Goal: Information Seeking & Learning: Learn about a topic

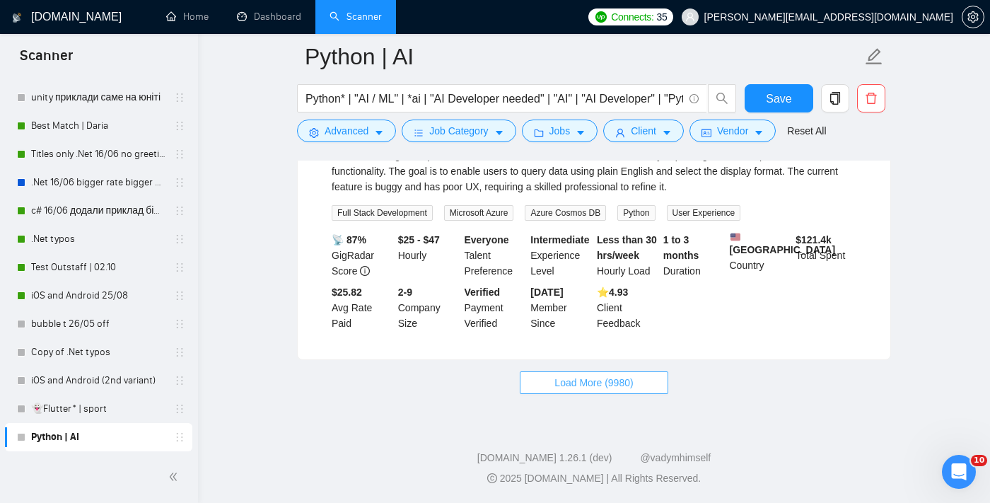
scroll to position [6733, 0]
click at [569, 390] on span "Load More (9980)" at bounding box center [593, 383] width 78 height 16
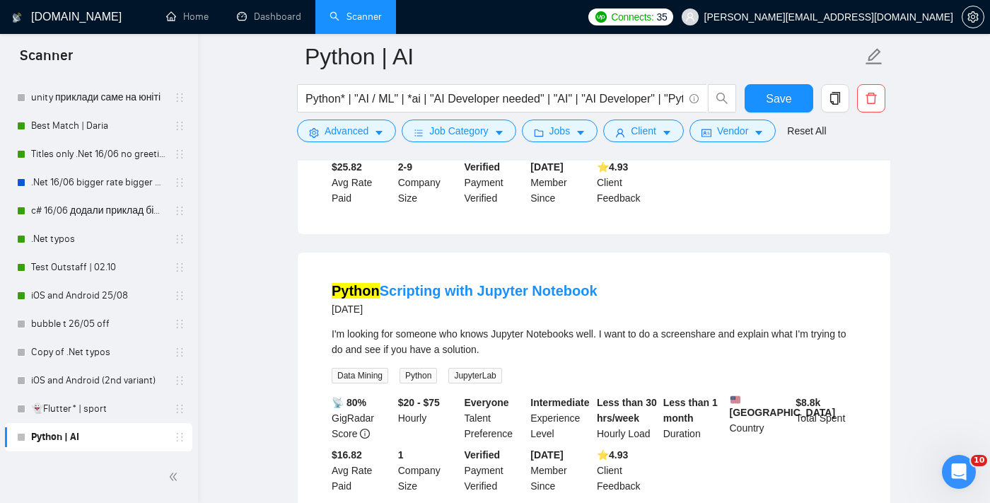
scroll to position [6803, 0]
click at [363, 136] on span "Advanced" at bounding box center [347, 131] width 44 height 16
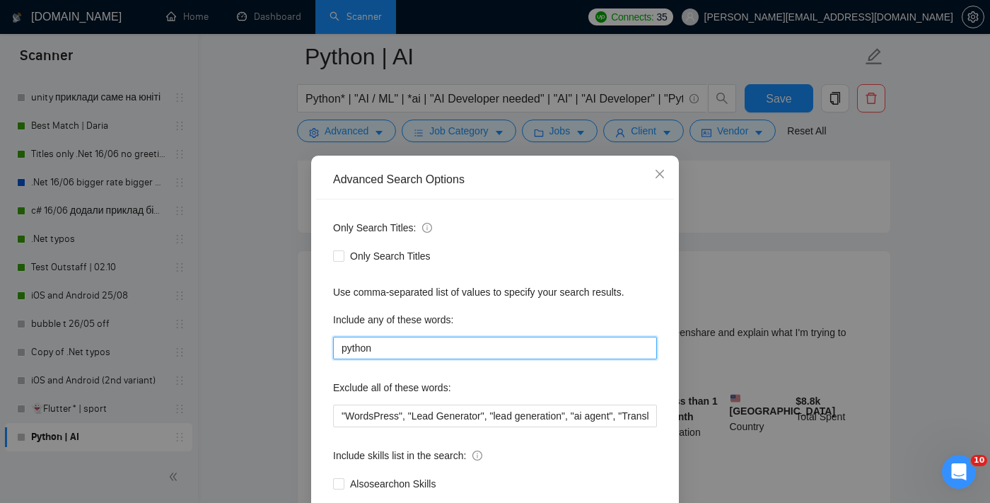
drag, startPoint x: 386, startPoint y: 346, endPoint x: 332, endPoint y: 347, distance: 53.7
click at [332, 347] on div "Only Search Titles: Only Search Titles Use comma-separated list of values to sp…" at bounding box center [495, 363] width 358 height 329
click at [708, 341] on div "Advanced Search Options Only Search Titles: Only Search Titles Use comma-separa…" at bounding box center [495, 251] width 990 height 503
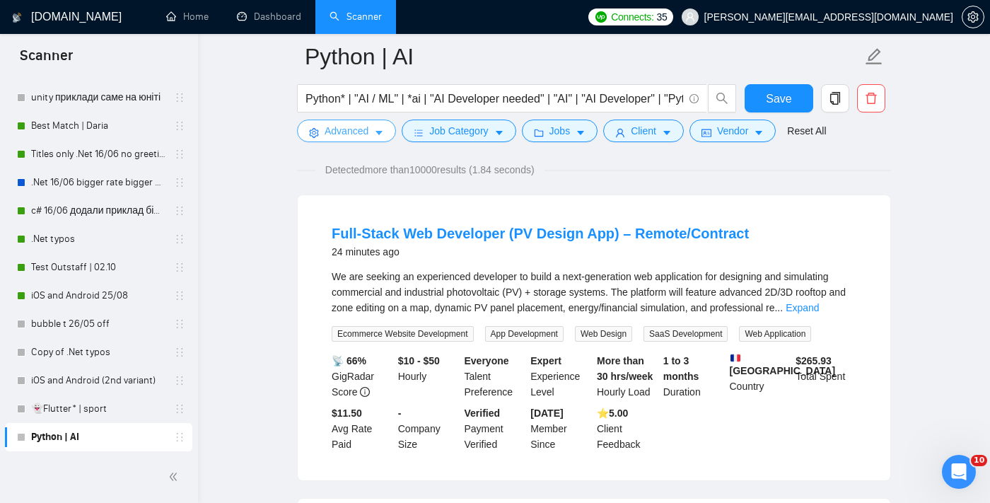
scroll to position [0, 0]
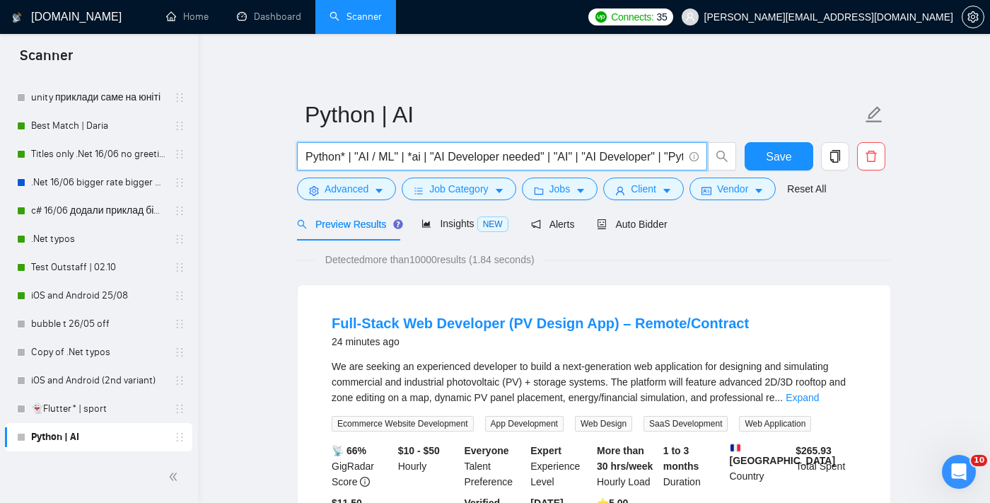
click at [547, 151] on input "Python* | "AI / ML" | *ai | "AI Developer needed" | "AI" | "AI Developer" | "Py…" at bounding box center [494, 157] width 378 height 18
click at [409, 153] on input "Python* | "AI / ML" | *ai | "AI Developer needed" | "AI" | "AI Developer" | "Py…" at bounding box center [494, 157] width 378 height 18
click at [414, 159] on input "Python* | "AI / ML" | *ai | "AI Developer needed" | "AI" | "AI Developer" | "Py…" at bounding box center [494, 157] width 378 height 18
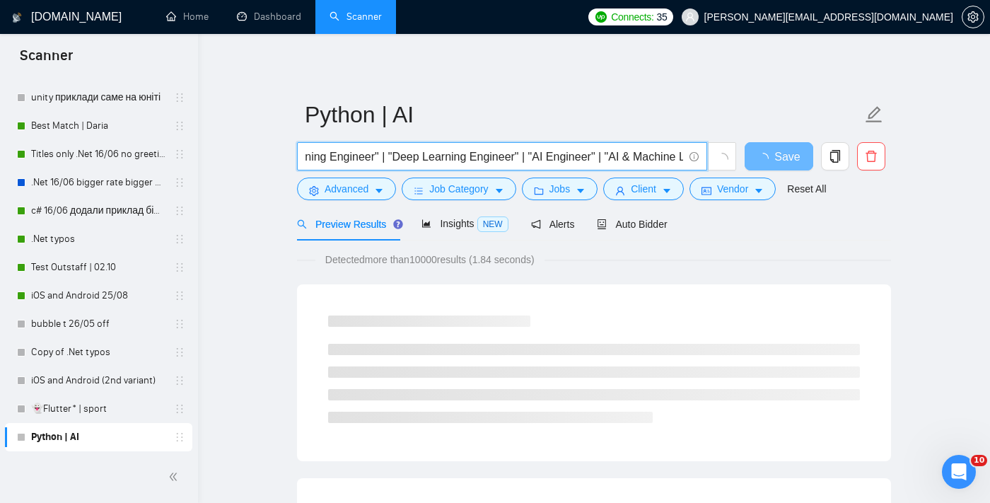
scroll to position [0, 646]
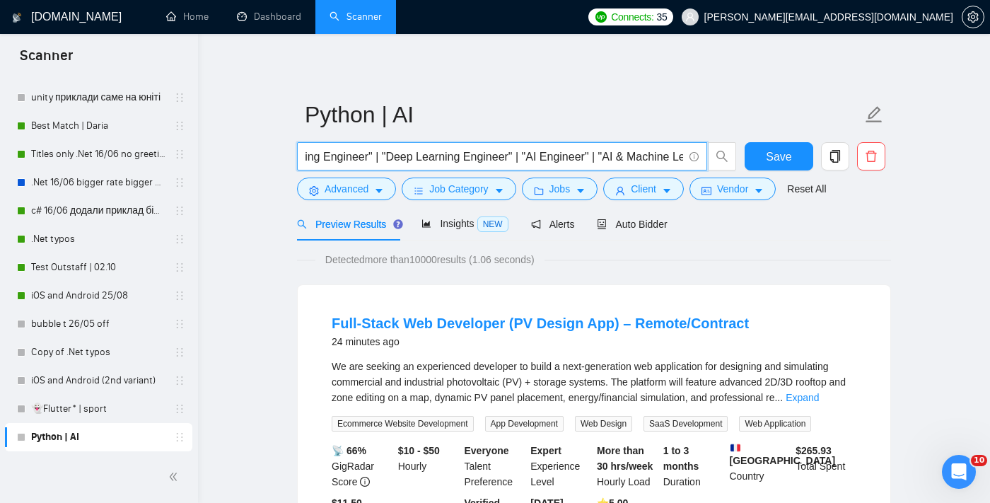
drag, startPoint x: 530, startPoint y: 157, endPoint x: 389, endPoint y: 154, distance: 140.7
click at [389, 154] on input "Python* | "AI / ML" | *ai | "AI Developer needed" | "AI" | "AI Developer" | "Py…" at bounding box center [494, 157] width 378 height 18
click at [498, 157] on input "Python* | "AI / ML" | *ai | "AI Developer needed" | "AI" | "AI Developer" | "Py…" at bounding box center [494, 157] width 378 height 18
click at [505, 157] on input "Python* | "AI / ML" | *ai | "AI Developer needed" | "AI" | "AI Developer" | "Py…" at bounding box center [494, 157] width 378 height 18
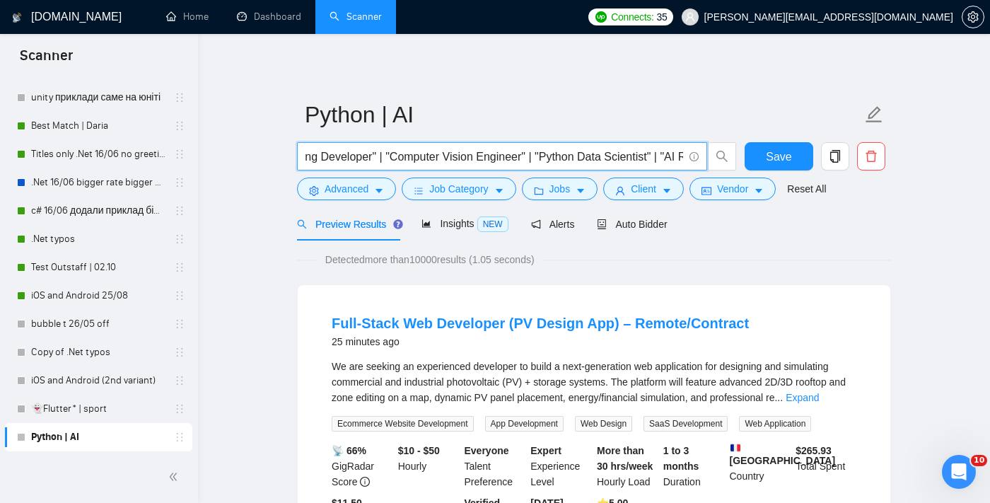
scroll to position [0, 1954]
drag, startPoint x: 573, startPoint y: 158, endPoint x: 431, endPoint y: 163, distance: 142.2
click at [431, 163] on input "Python* | "AI / ML" | *ai | "AI Developer needed" | "AI" | "AI Developer" | "Py…" at bounding box center [494, 157] width 378 height 18
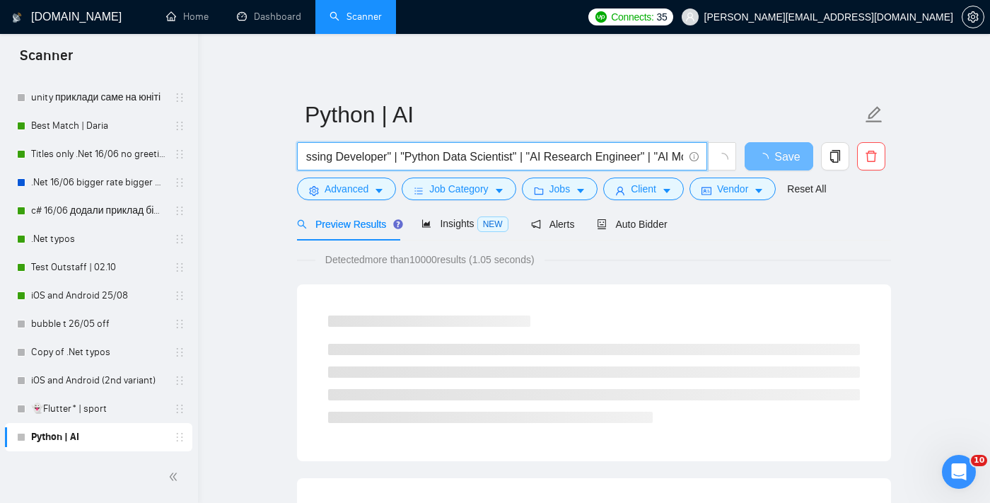
drag, startPoint x: 548, startPoint y: 157, endPoint x: 428, endPoint y: 156, distance: 119.5
click at [428, 156] on input "Python* | "AI / ML" | *ai | "AI Developer needed" | "AI" | "AI Developer" | "Py…" at bounding box center [494, 157] width 378 height 18
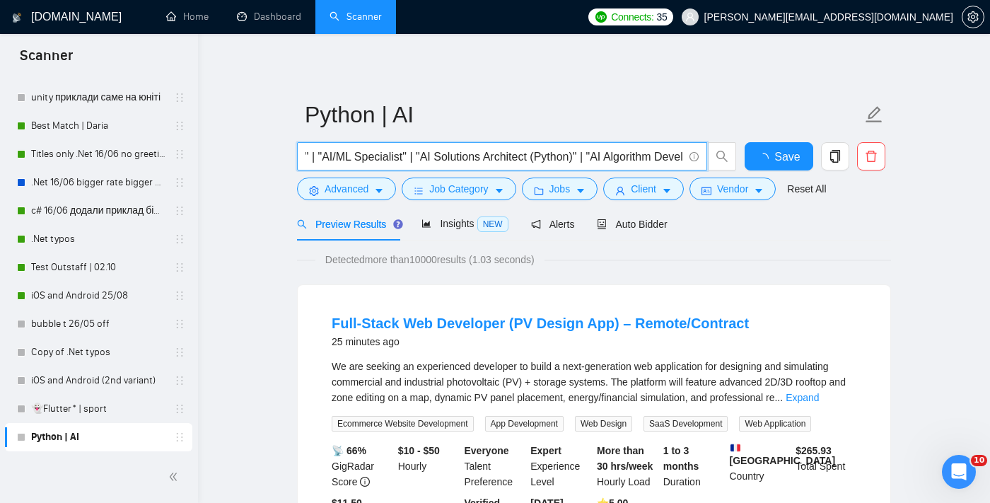
scroll to position [0, 2377]
click at [358, 153] on input "Python* | "AI / ML" | *ai | "AI Developer needed" | "AI" | "AI Developer" | "Py…" at bounding box center [494, 157] width 378 height 18
click at [366, 158] on input "Python* | "AI / ML" | *ai | "AI Developer needed" | "AI" | "AI Developer" | "Py…" at bounding box center [494, 157] width 378 height 18
drag, startPoint x: 504, startPoint y: 158, endPoint x: 338, endPoint y: 160, distance: 166.1
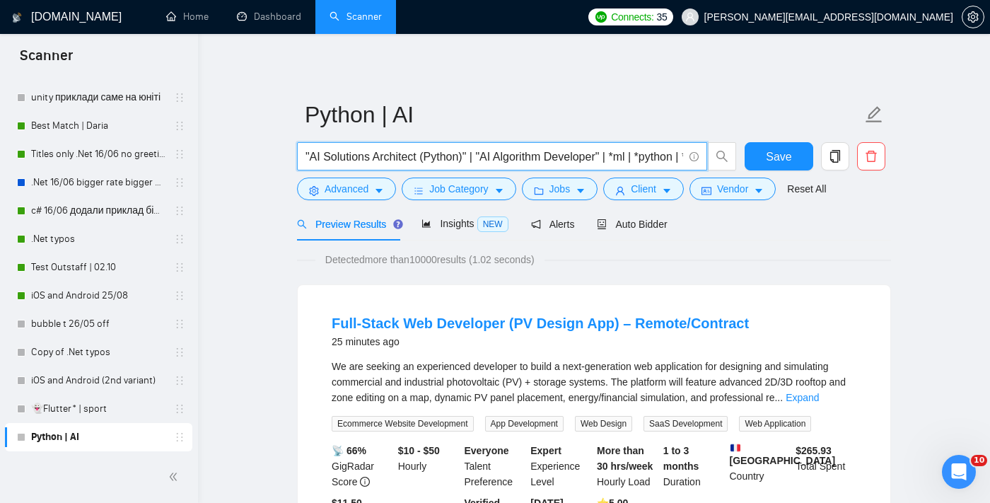
click at [338, 160] on input "Python* | "AI / ML" | *ai | "AI Developer needed" | "AI" | "AI Developer" | "Py…" at bounding box center [494, 157] width 378 height 18
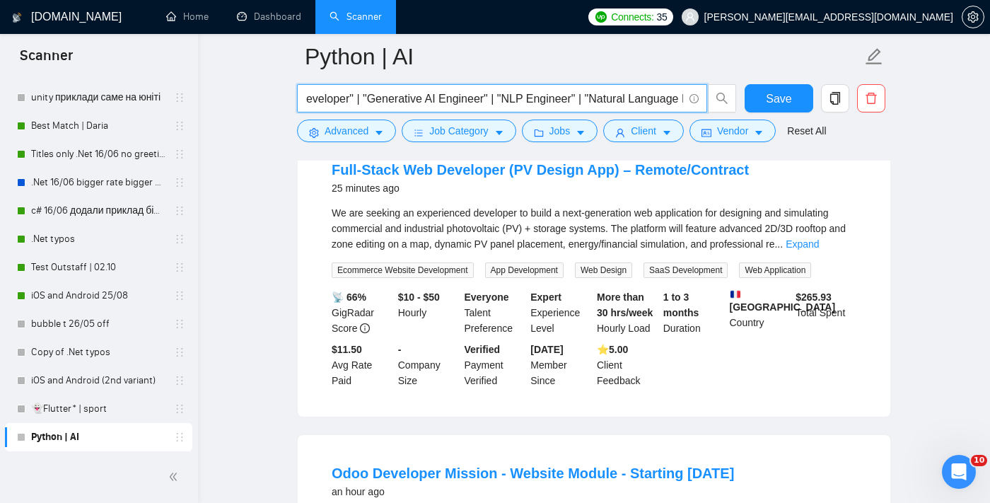
scroll to position [162, 0]
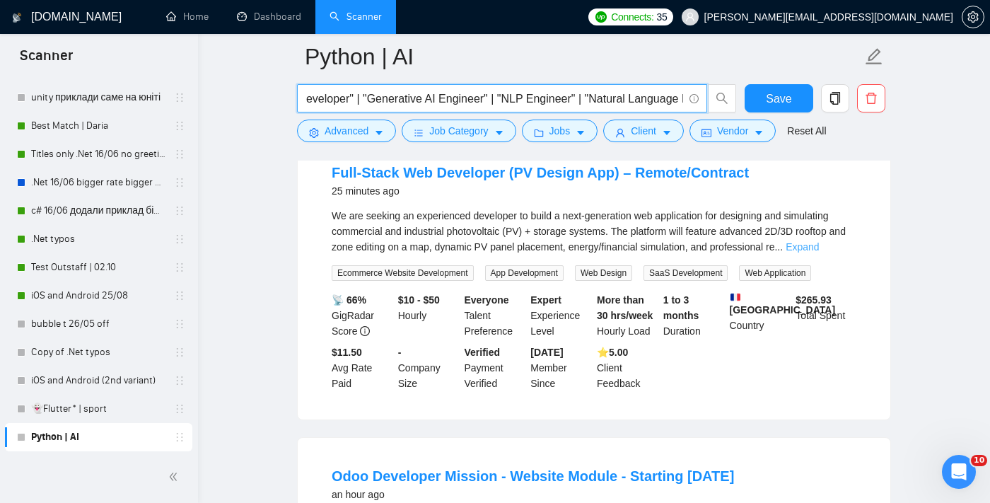
type input "Python* | "AI / ML" | *ai | "AI Developer needed" | "AI" | "AI Developer" | "Py…"
click at [819, 245] on link "Expand" at bounding box center [801, 246] width 33 height 11
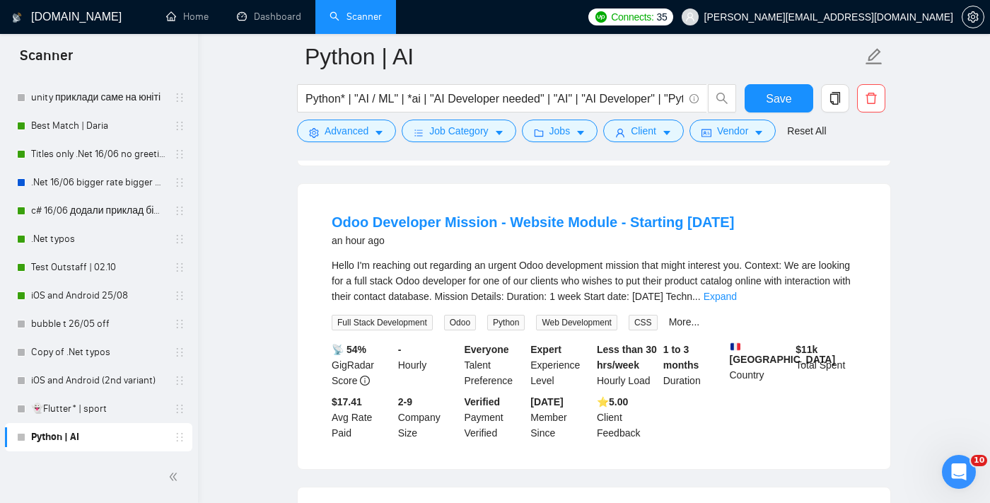
scroll to position [496, 0]
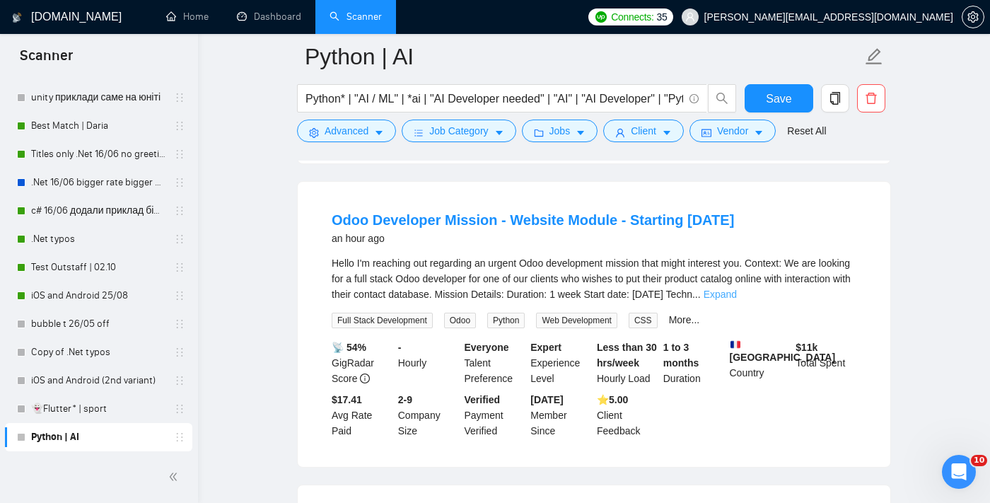
click at [737, 296] on link "Expand" at bounding box center [719, 293] width 33 height 11
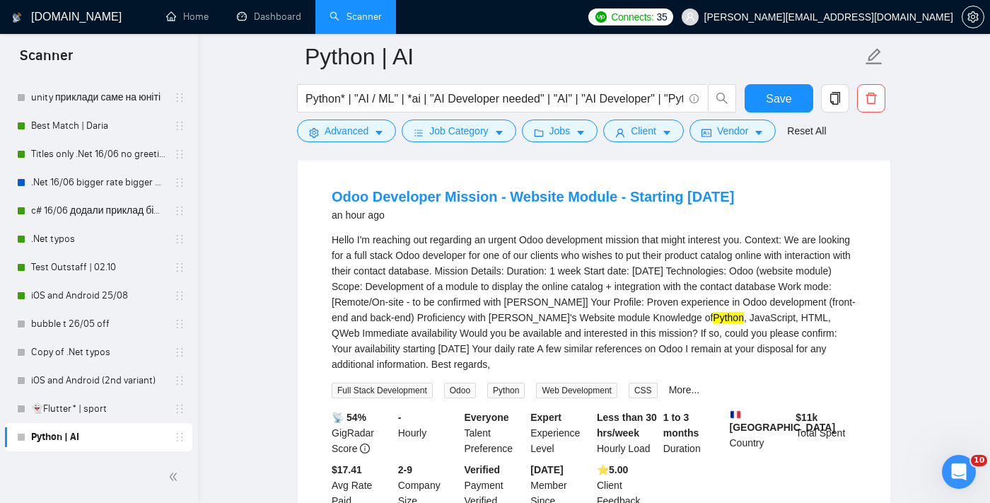
scroll to position [520, 0]
